Goal: Navigation & Orientation: Find specific page/section

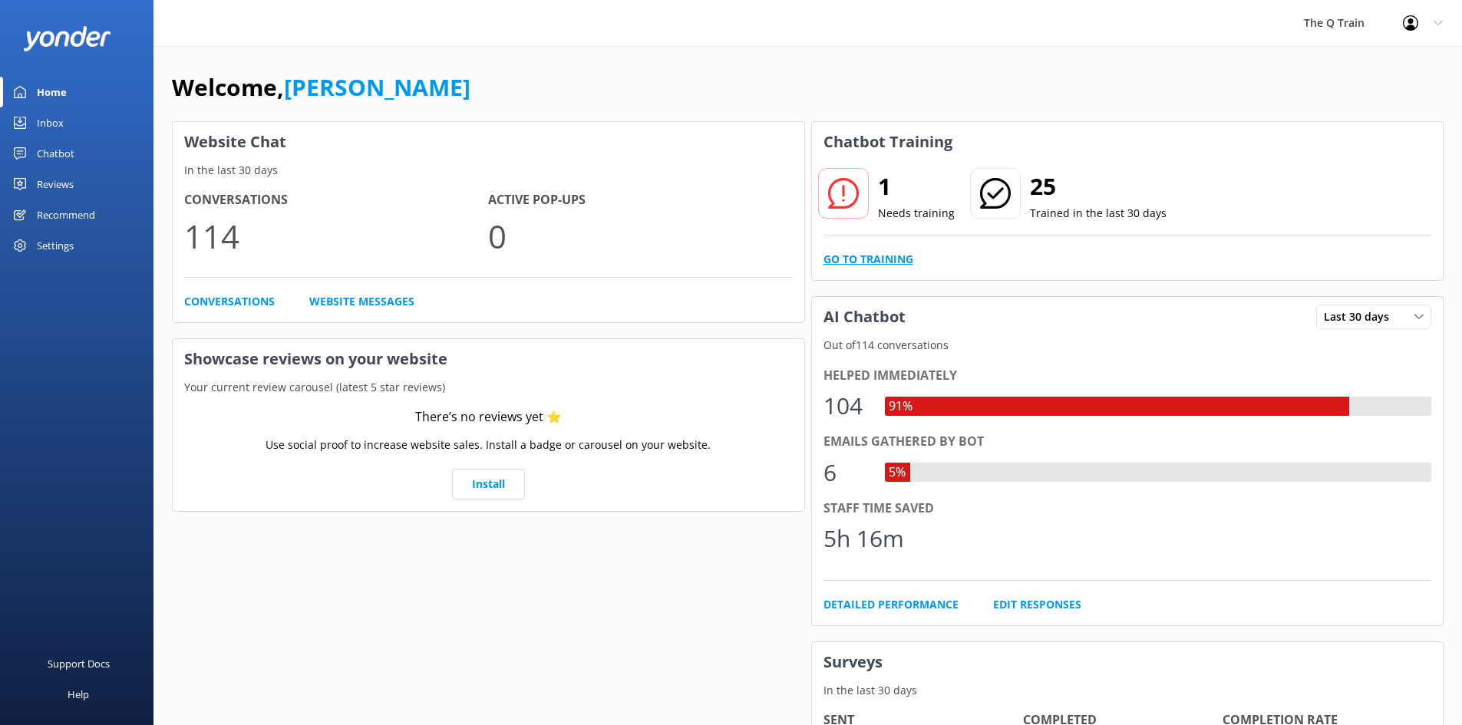
click at [876, 261] on link "Go to Training" at bounding box center [869, 259] width 90 height 17
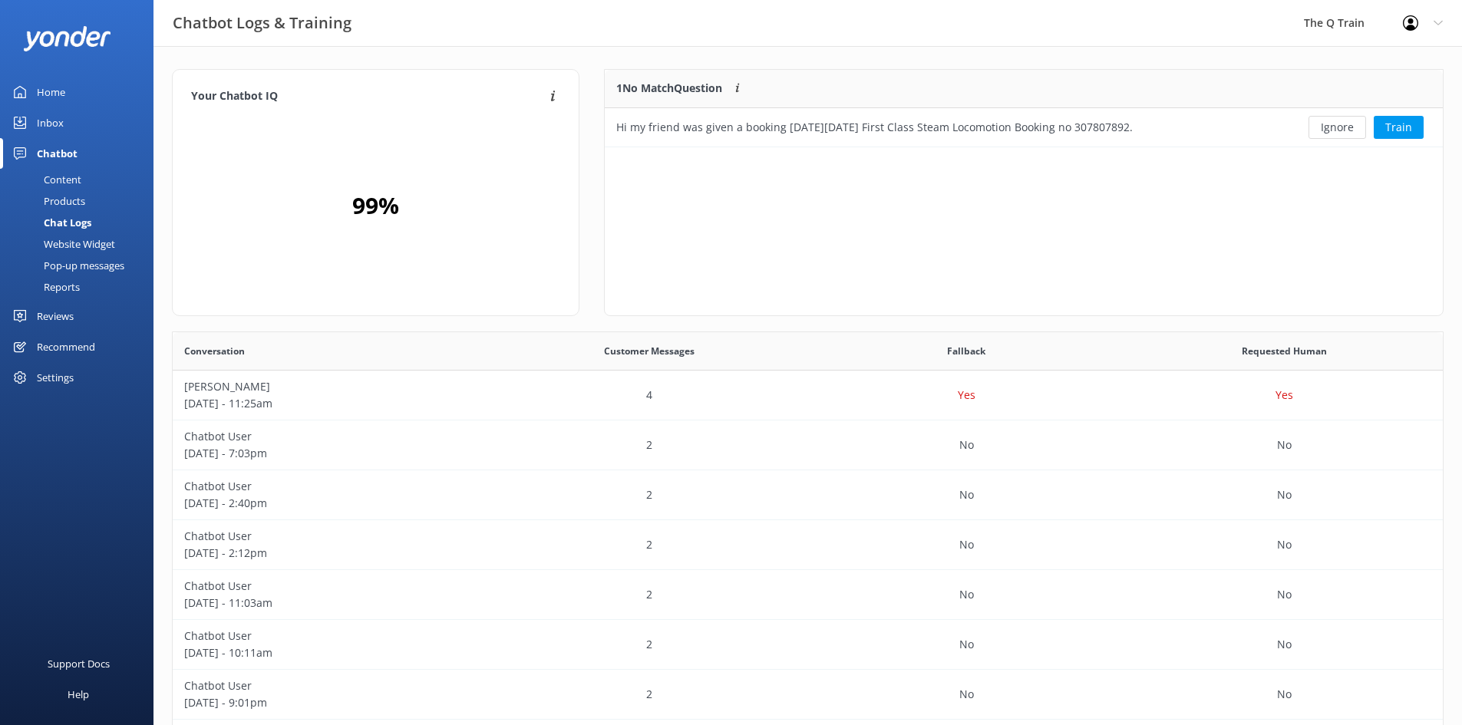
scroll to position [527, 1259]
click at [1332, 129] on button "Ignore" at bounding box center [1338, 127] width 58 height 23
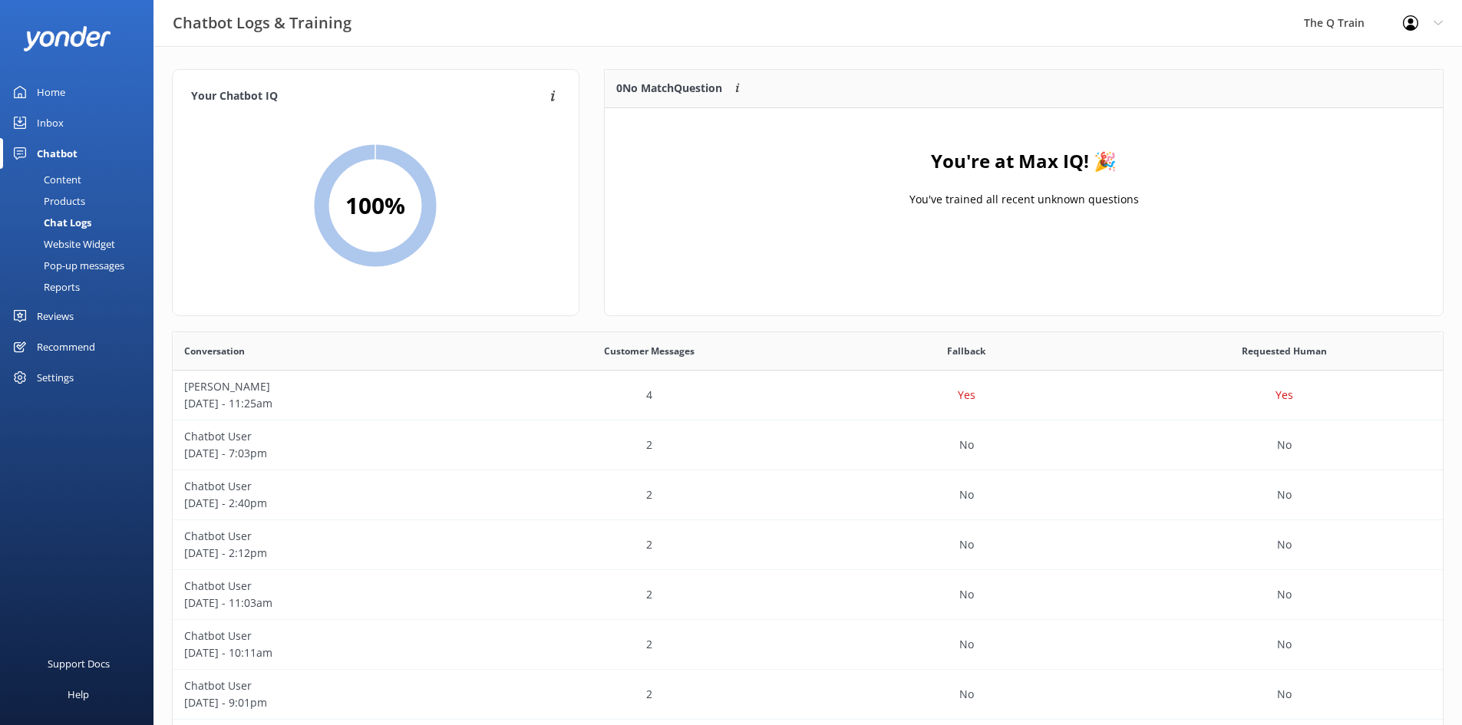
click at [795, 21] on div "Chatbot Logs & Training The Q Train Profile Settings Logout" at bounding box center [731, 23] width 1462 height 46
click at [52, 119] on div "Inbox" at bounding box center [50, 122] width 27 height 31
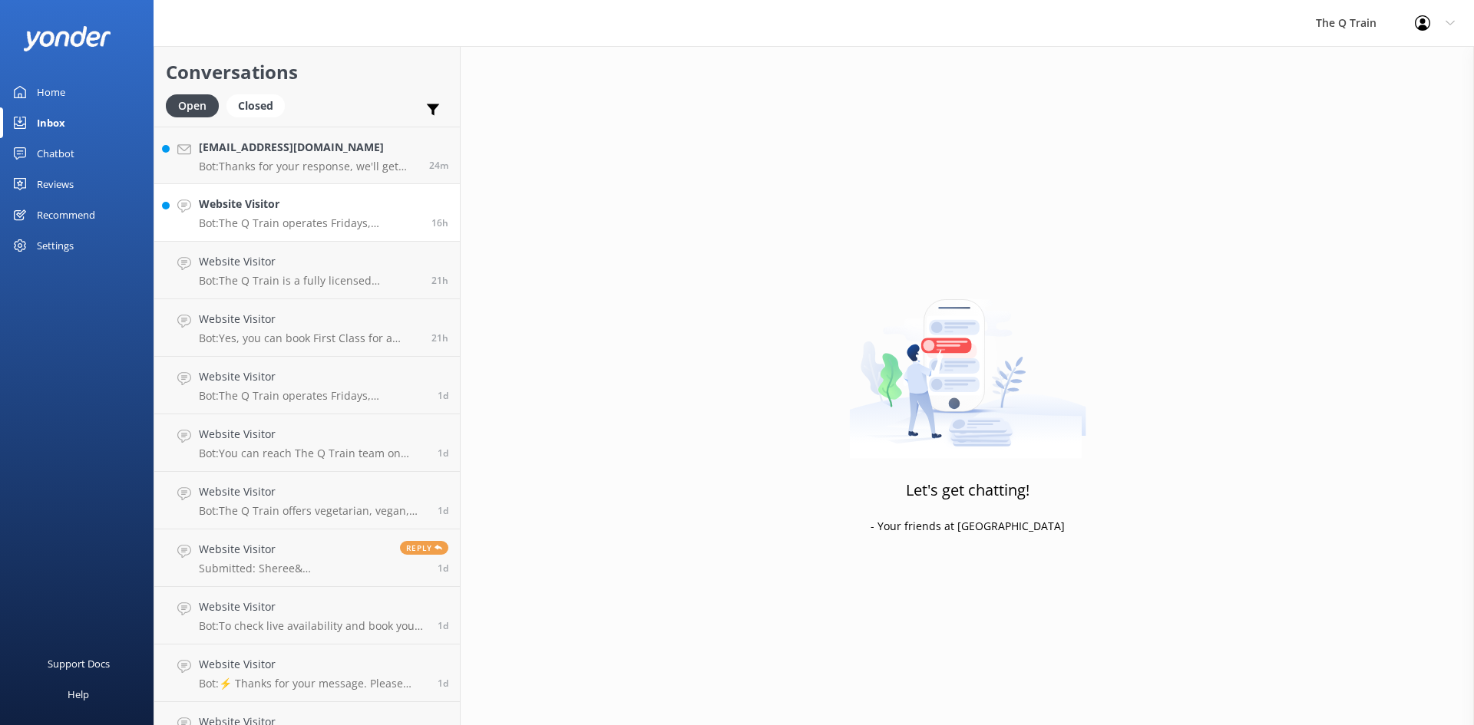
click at [265, 211] on h4 "Website Visitor" at bounding box center [309, 204] width 221 height 17
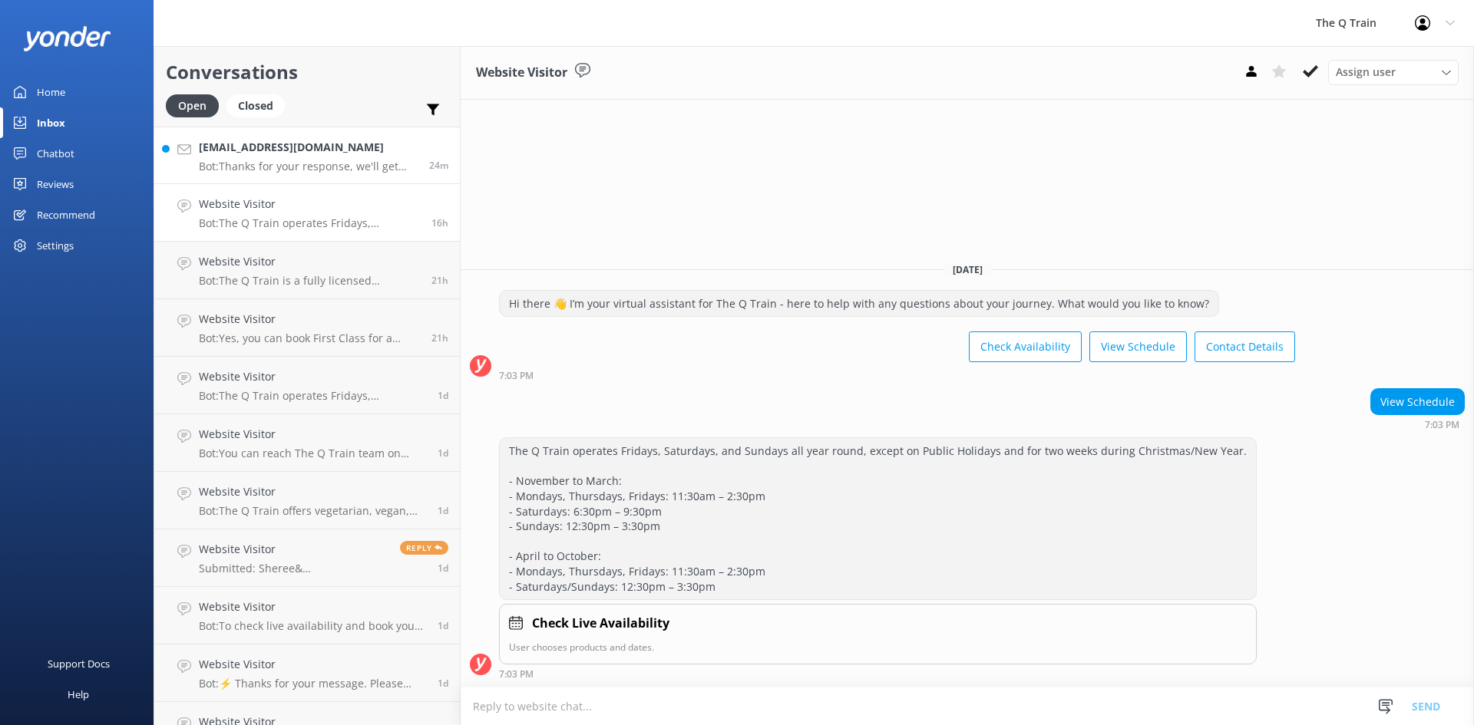
click at [246, 157] on div "[EMAIL_ADDRESS][DOMAIN_NAME] Bot: Thanks for your response, we'll get back to y…" at bounding box center [308, 155] width 219 height 33
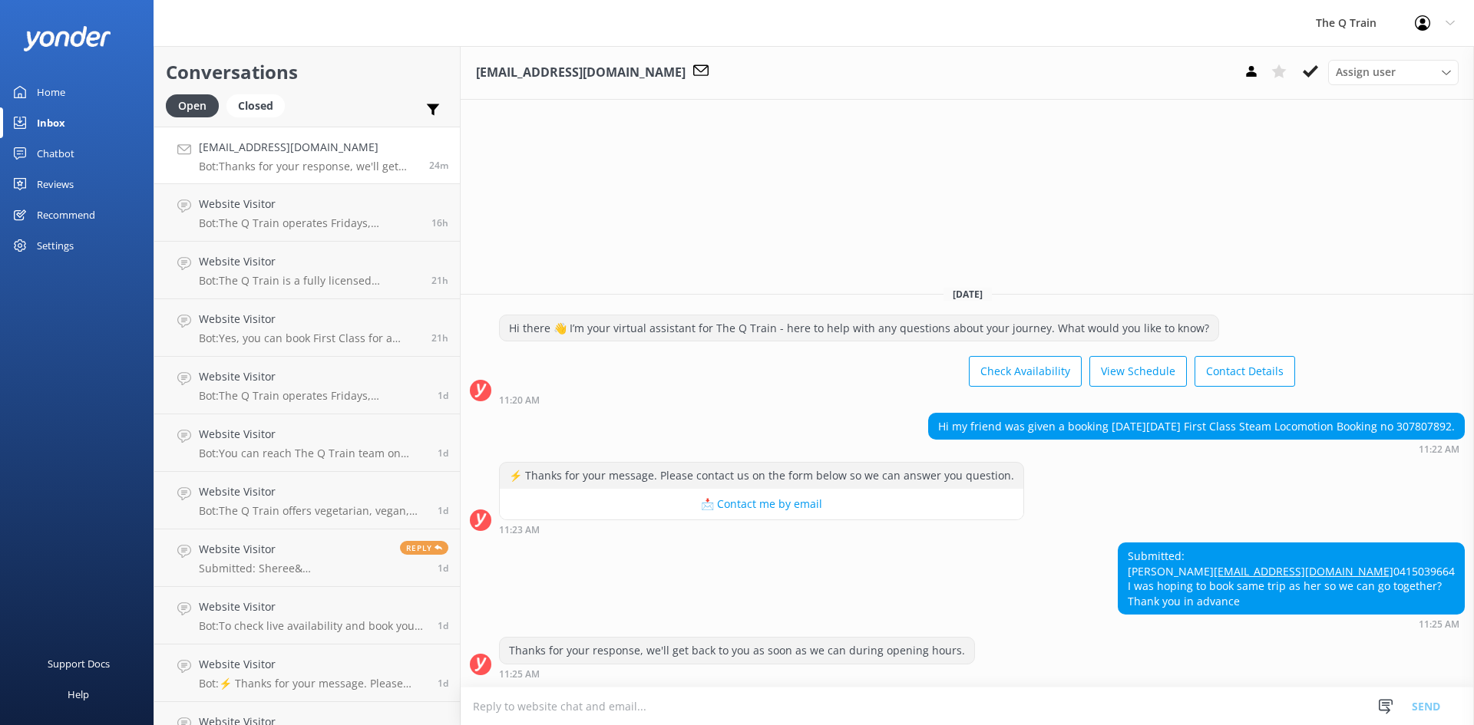
click at [58, 95] on div "Home" at bounding box center [51, 92] width 28 height 31
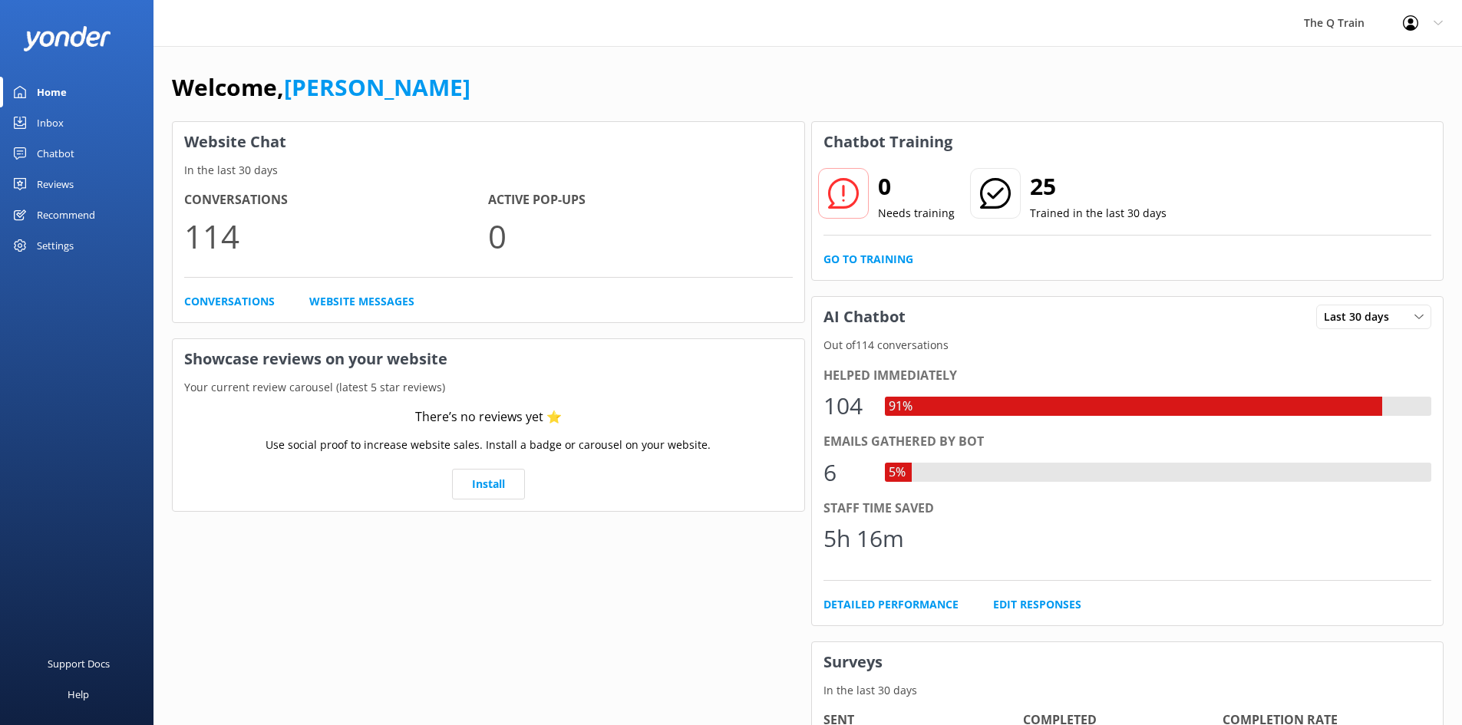
click at [58, 182] on div "Reviews" at bounding box center [55, 184] width 37 height 31
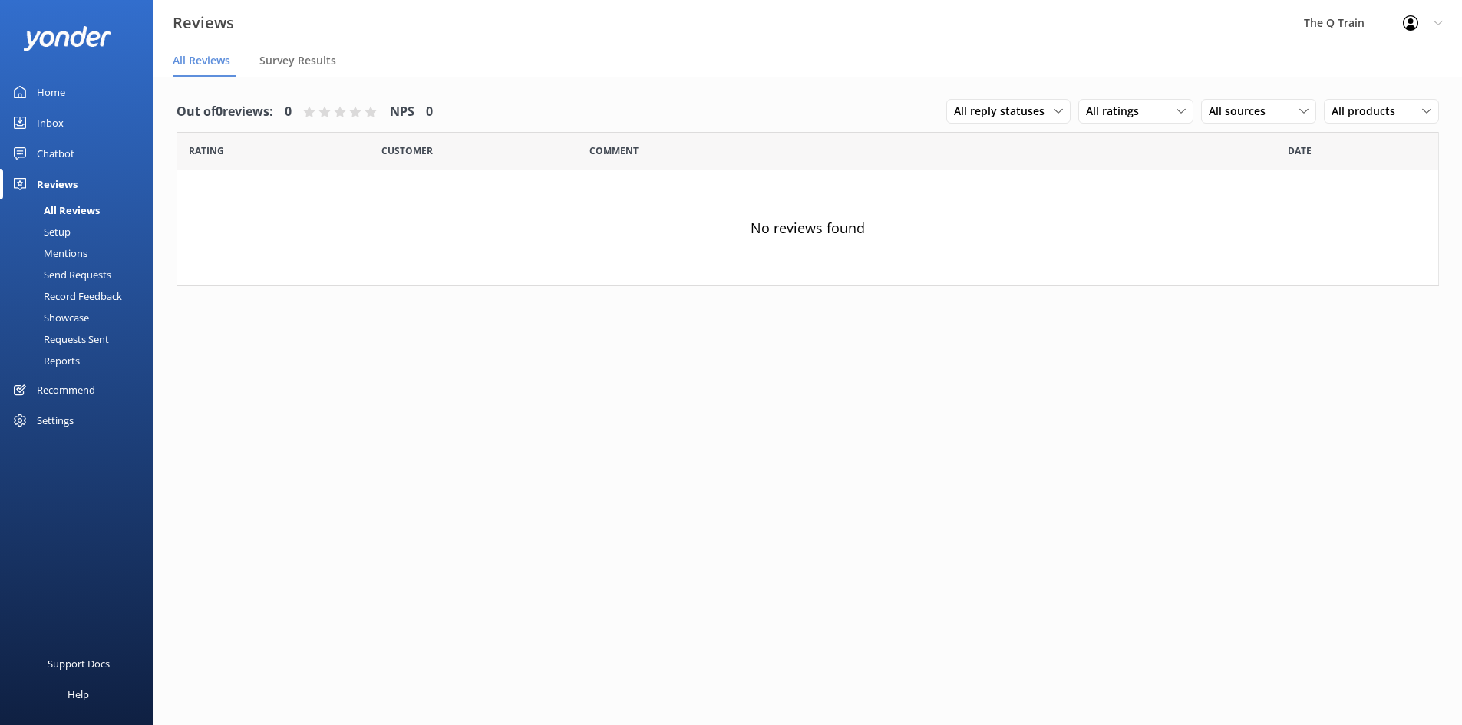
click at [55, 154] on div "Chatbot" at bounding box center [56, 153] width 38 height 31
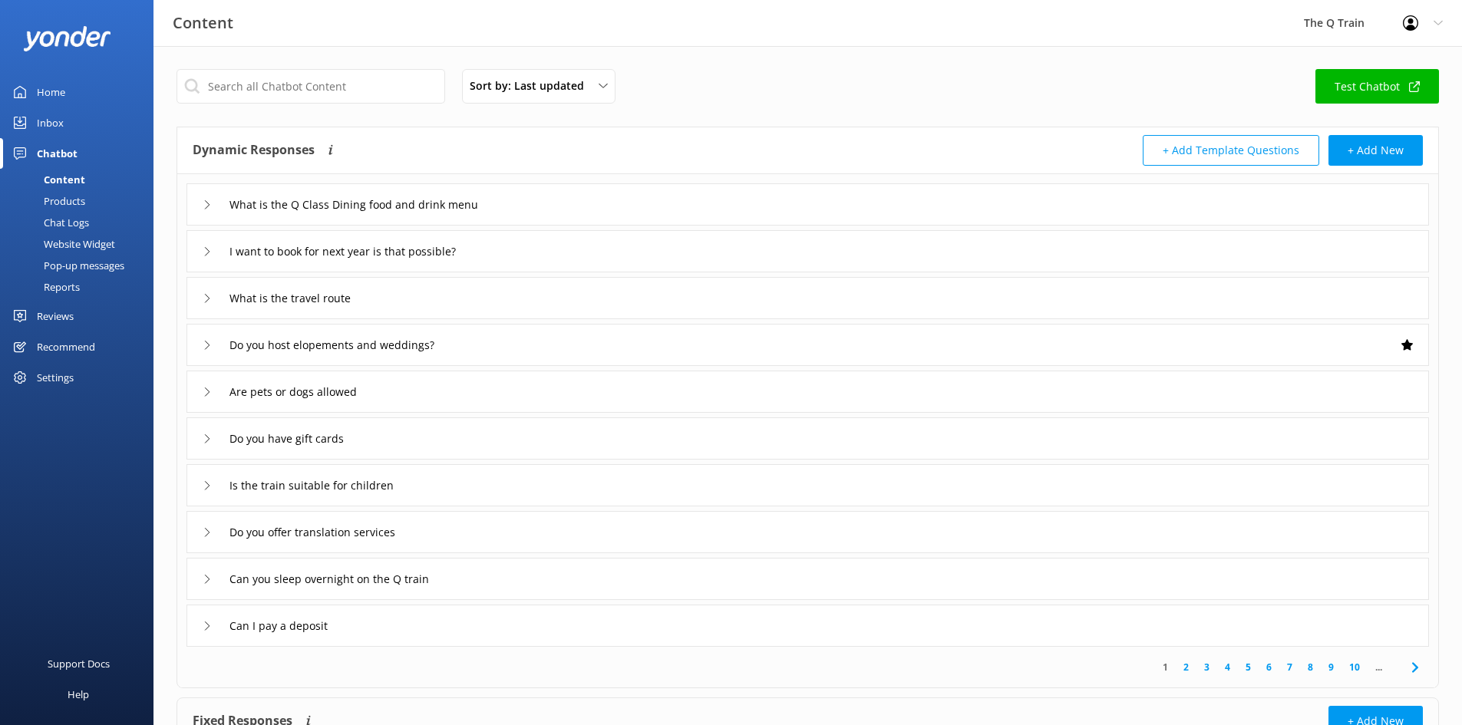
click at [77, 288] on div "Reports" at bounding box center [44, 286] width 71 height 21
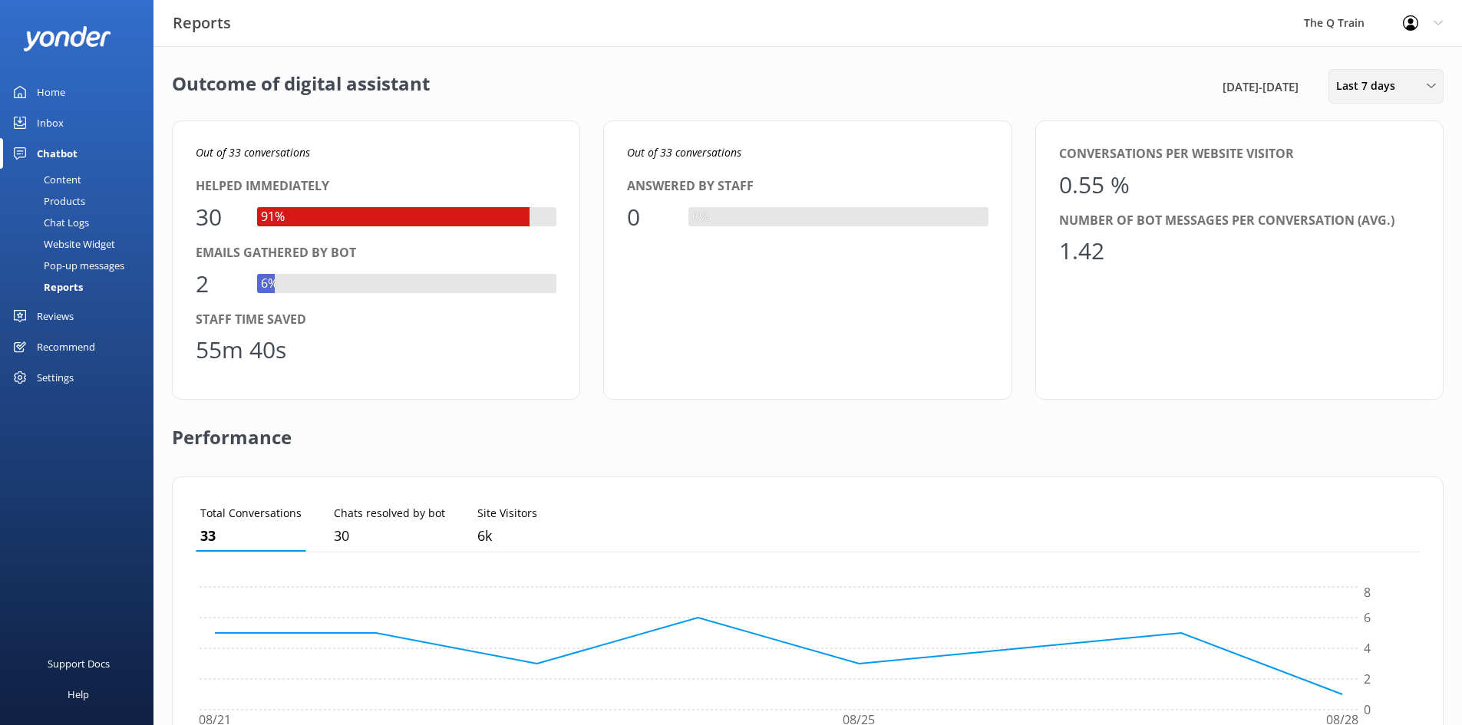
drag, startPoint x: 1352, startPoint y: 84, endPoint x: 1342, endPoint y: 109, distance: 26.2
click at [1352, 85] on span "Last 7 days" at bounding box center [1370, 86] width 68 height 17
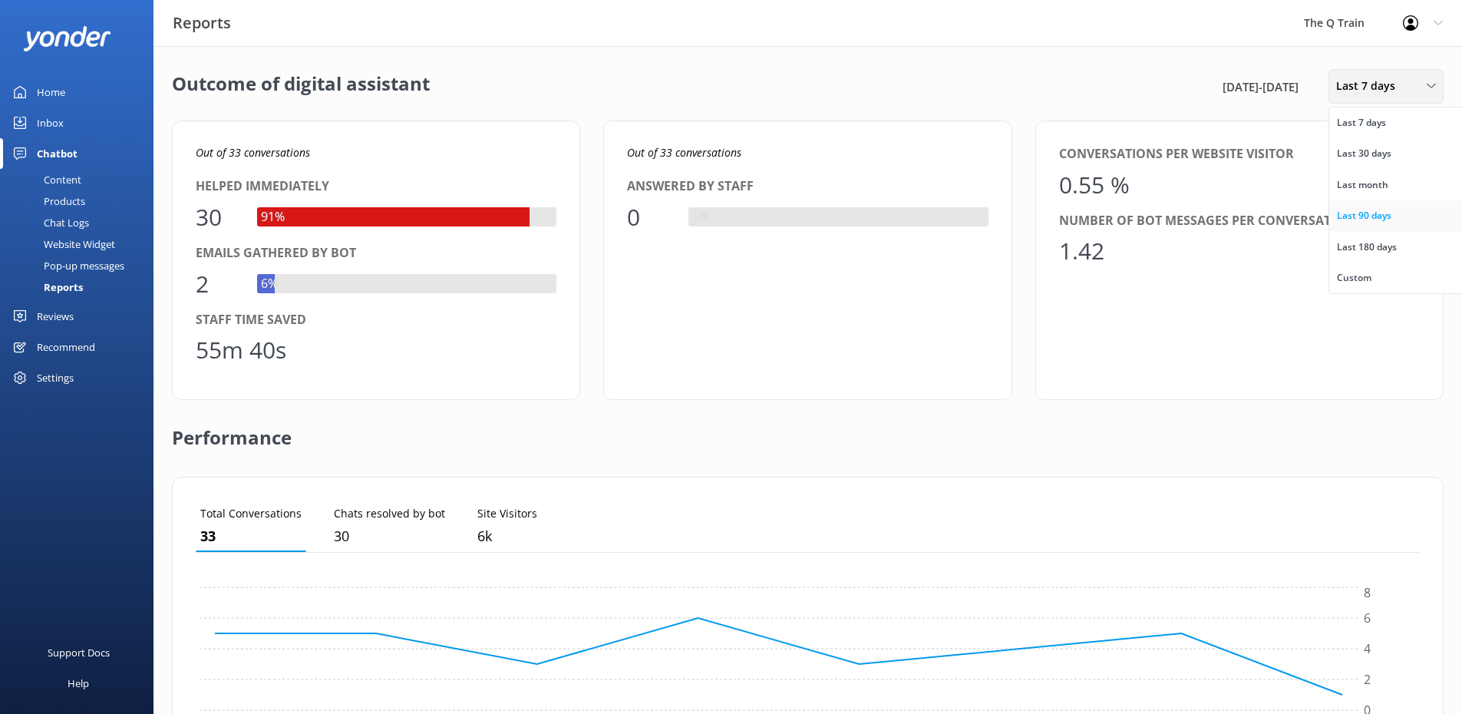
click at [1346, 216] on div "Last 90 days" at bounding box center [1364, 215] width 54 height 15
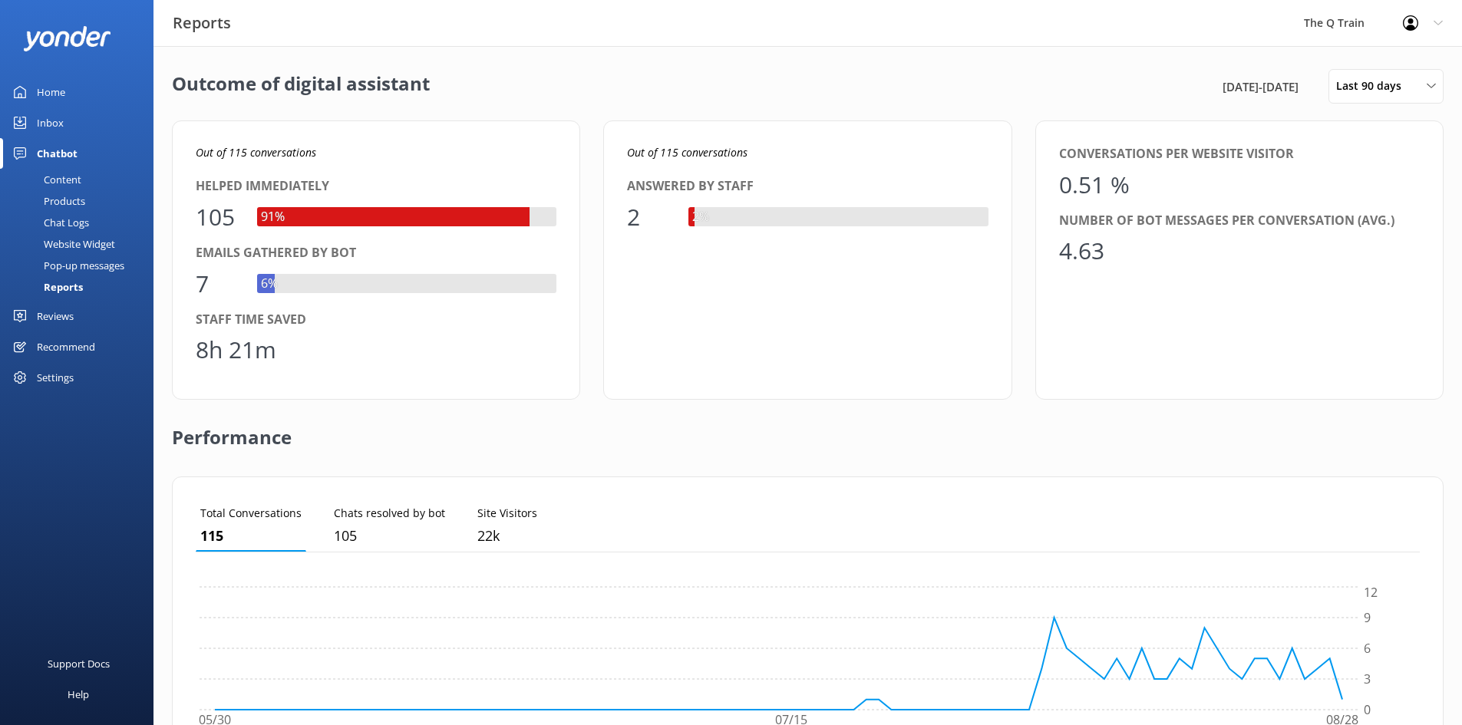
click at [47, 94] on div "Home" at bounding box center [51, 92] width 28 height 31
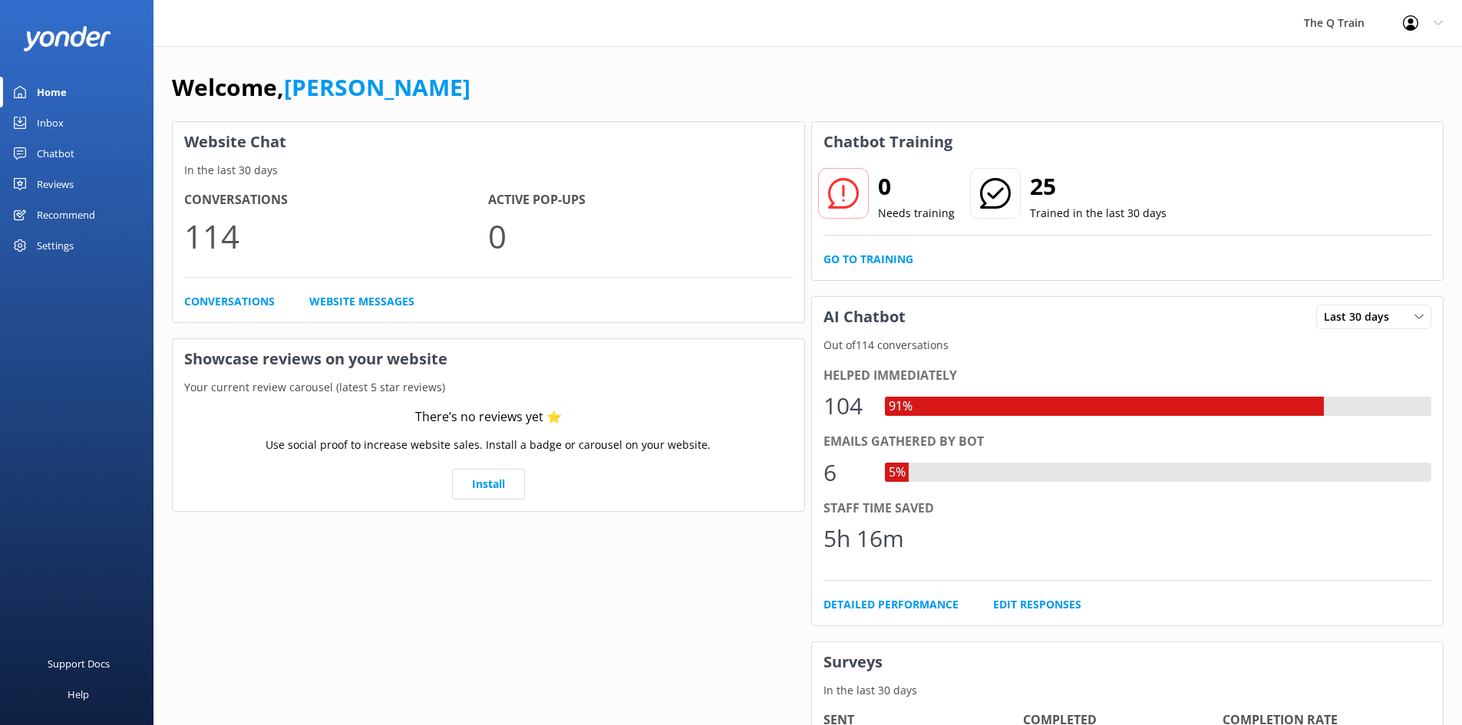
click at [555, 74] on div "Welcome, [PERSON_NAME]" at bounding box center [808, 95] width 1272 height 52
